Goal: Transaction & Acquisition: Purchase product/service

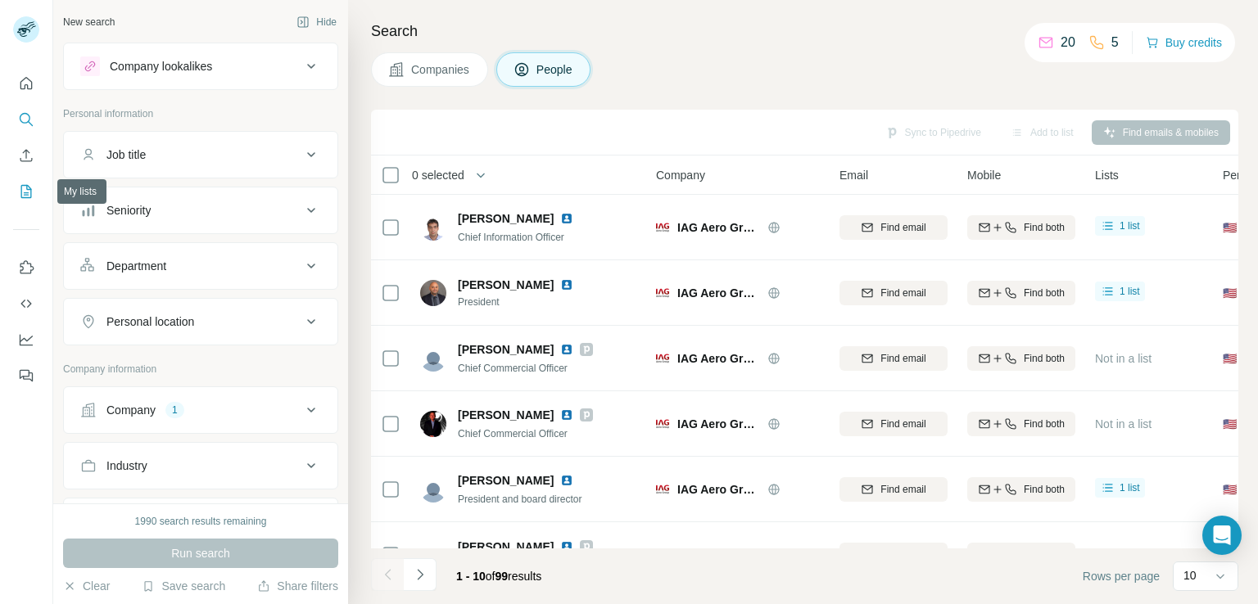
click at [20, 191] on icon "My lists" at bounding box center [26, 191] width 16 height 16
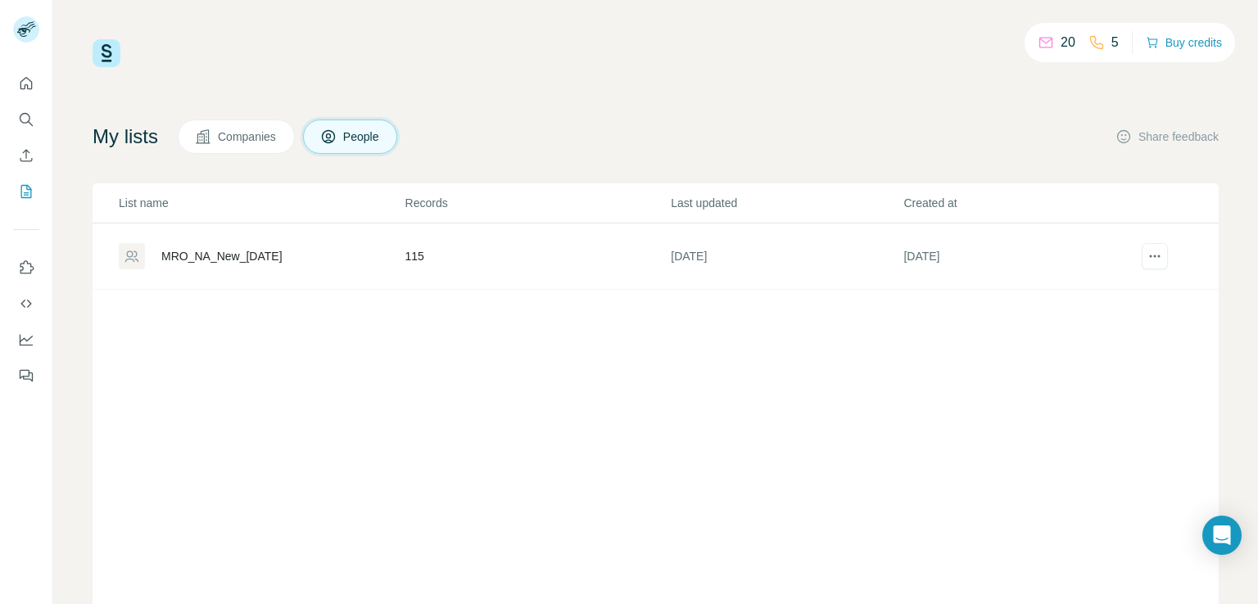
click at [254, 263] on div "MRO_NA_New_[DATE]" at bounding box center [221, 256] width 121 height 16
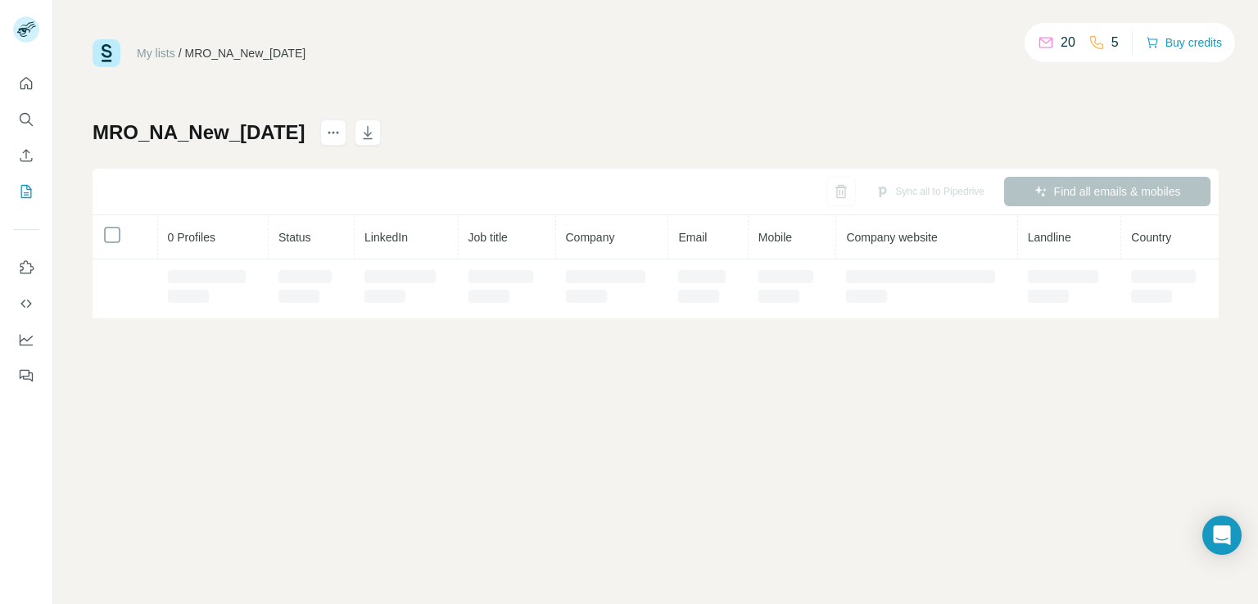
click at [259, 254] on th "0 Profiles" at bounding box center [213, 237] width 111 height 44
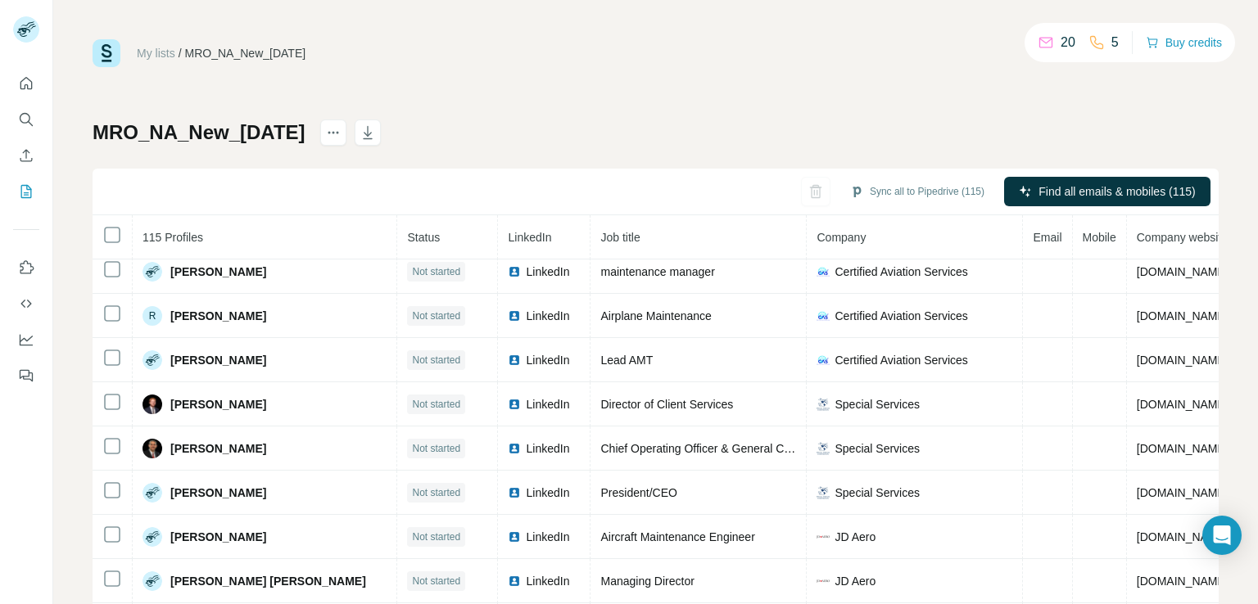
scroll to position [229, 0]
click at [364, 135] on icon "button" at bounding box center [367, 132] width 16 height 16
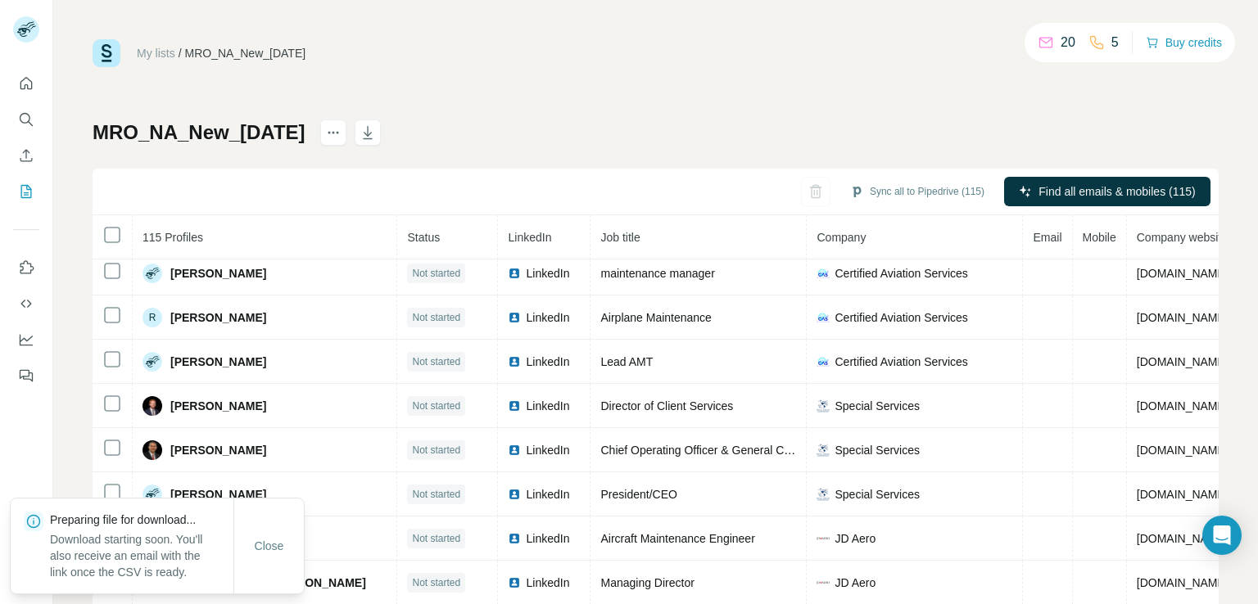
click at [733, 86] on div "My lists / MRO_NA_New_[DATE] 5 Buy credits MRO_NA_New_[DATE] Sync all to Pipedr…" at bounding box center [656, 343] width 1126 height 608
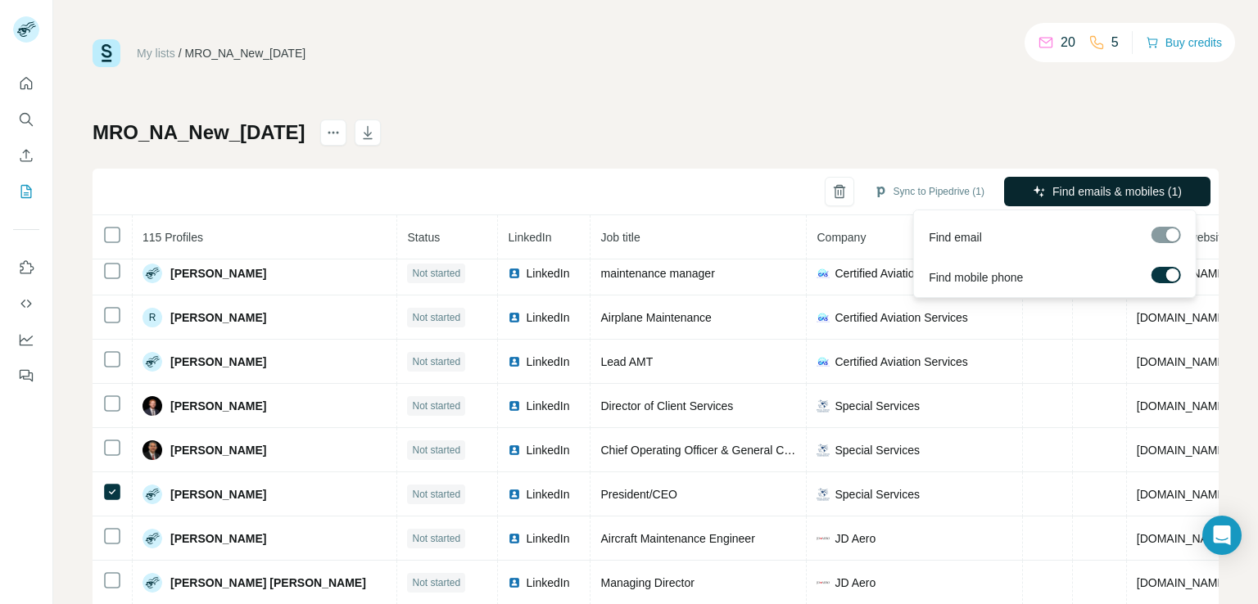
click at [1071, 194] on span "Find emails & mobiles (1)" at bounding box center [1116, 191] width 129 height 16
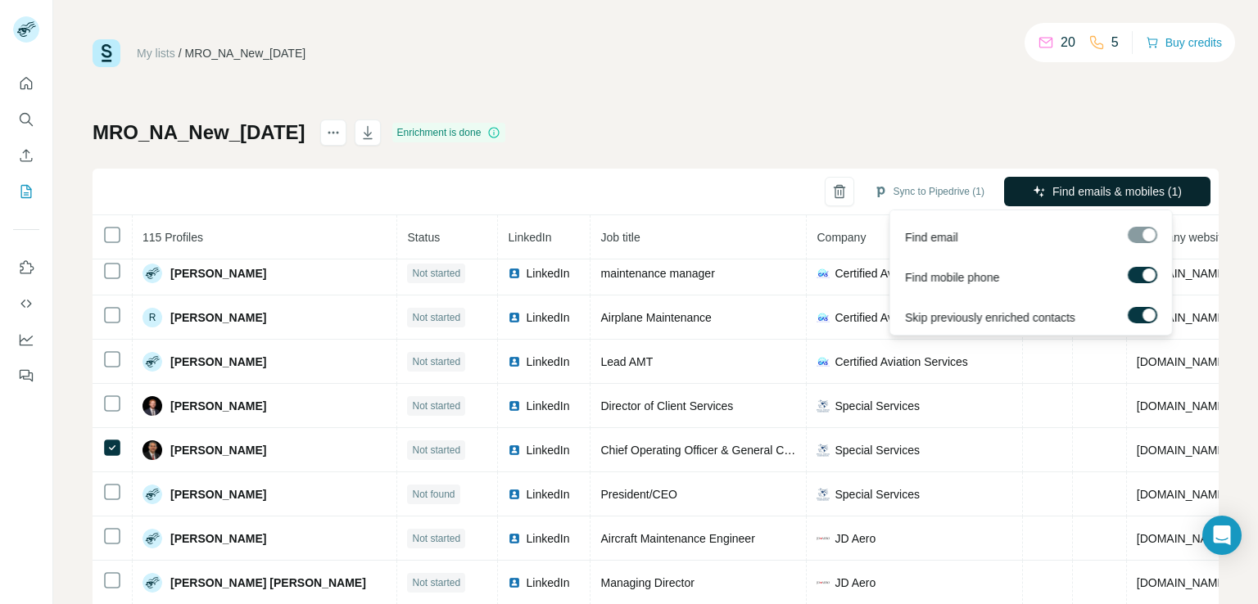
click at [1079, 191] on span "Find emails & mobiles (1)" at bounding box center [1116, 191] width 129 height 16
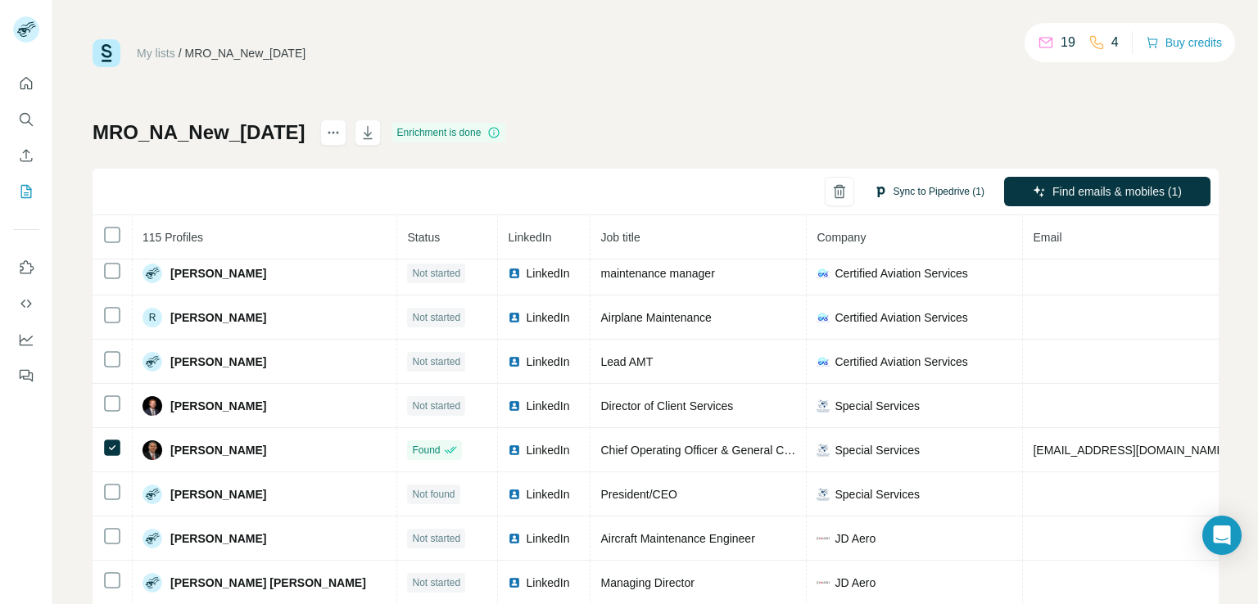
click at [932, 194] on button "Sync to Pipedrive (1)" at bounding box center [928, 191] width 133 height 25
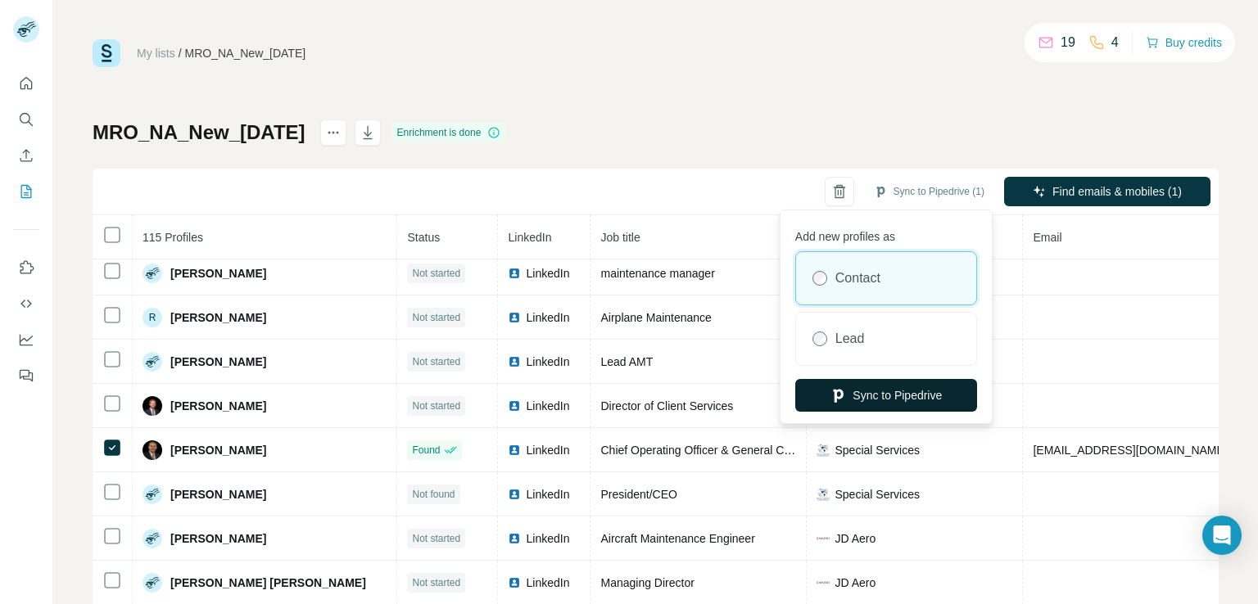
click at [888, 400] on button "Sync to Pipedrive" at bounding box center [886, 395] width 182 height 33
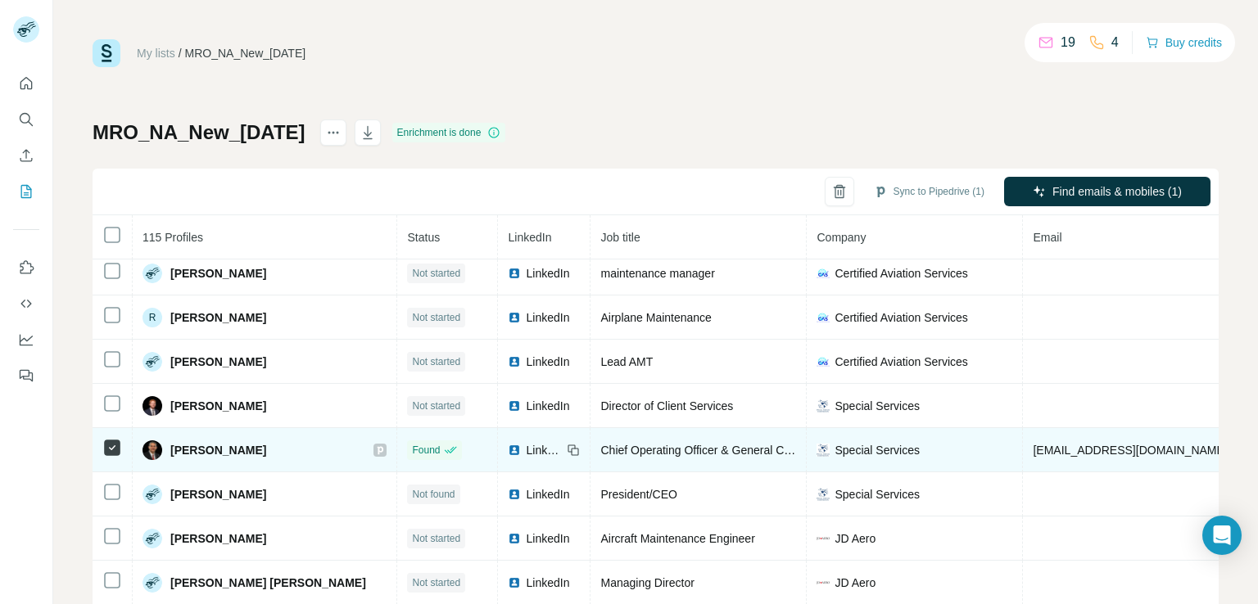
click at [375, 454] on icon at bounding box center [380, 450] width 10 height 13
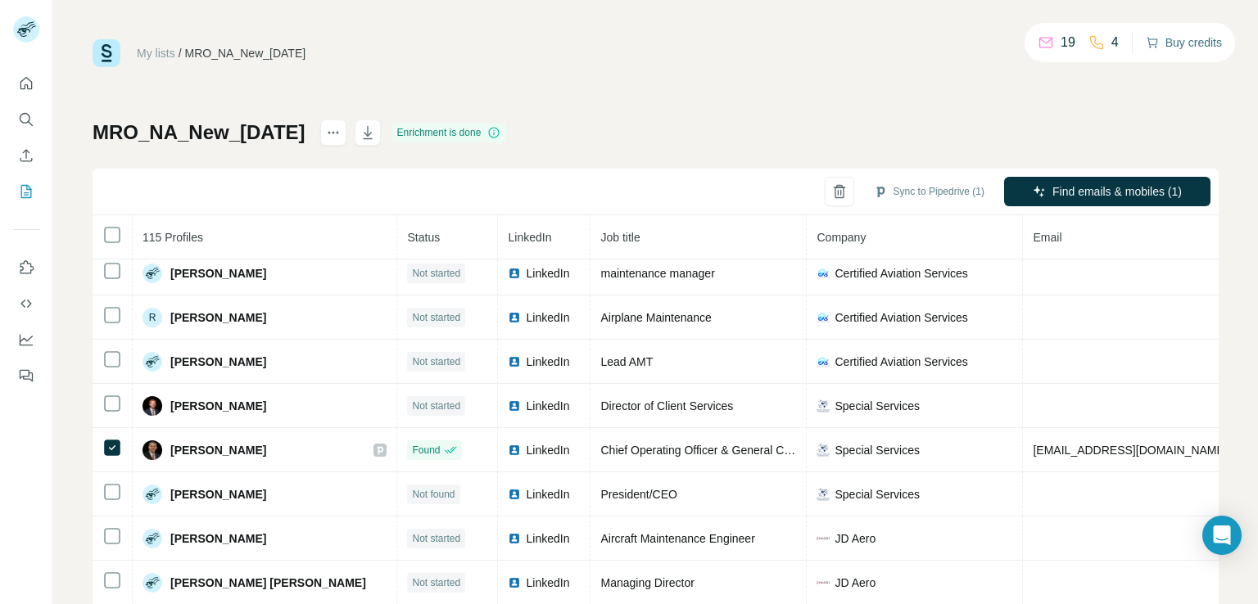
click at [1185, 51] on button "Buy credits" at bounding box center [1183, 42] width 76 height 23
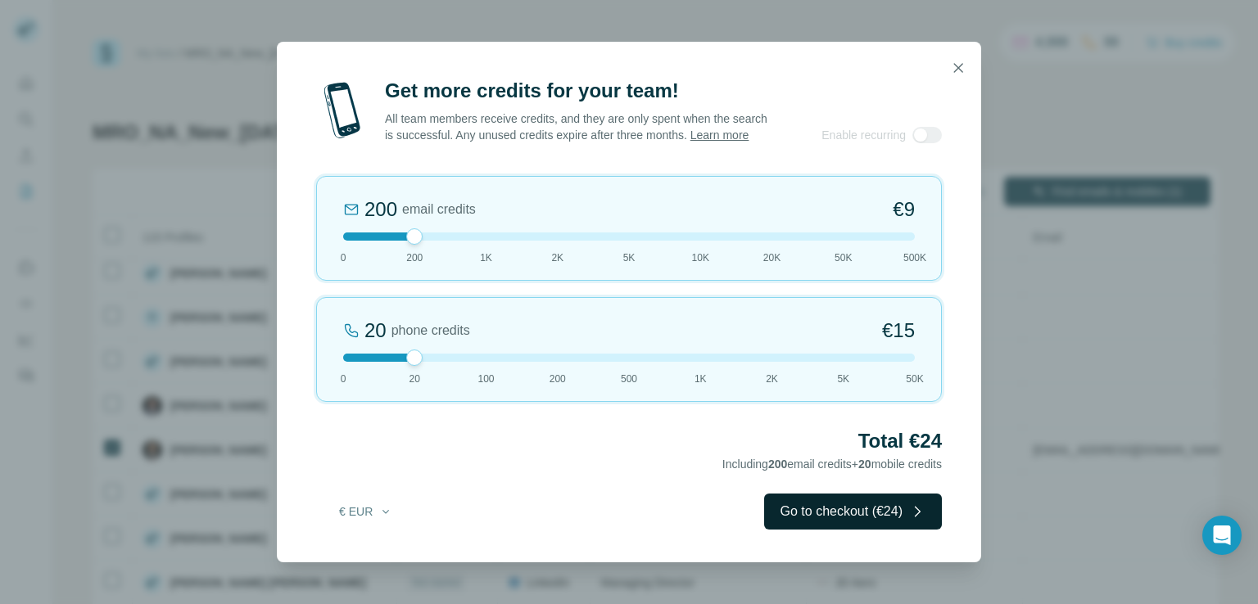
click at [883, 511] on button "Go to checkout (€24)" at bounding box center [853, 512] width 178 height 36
